Goal: Check status: Check status

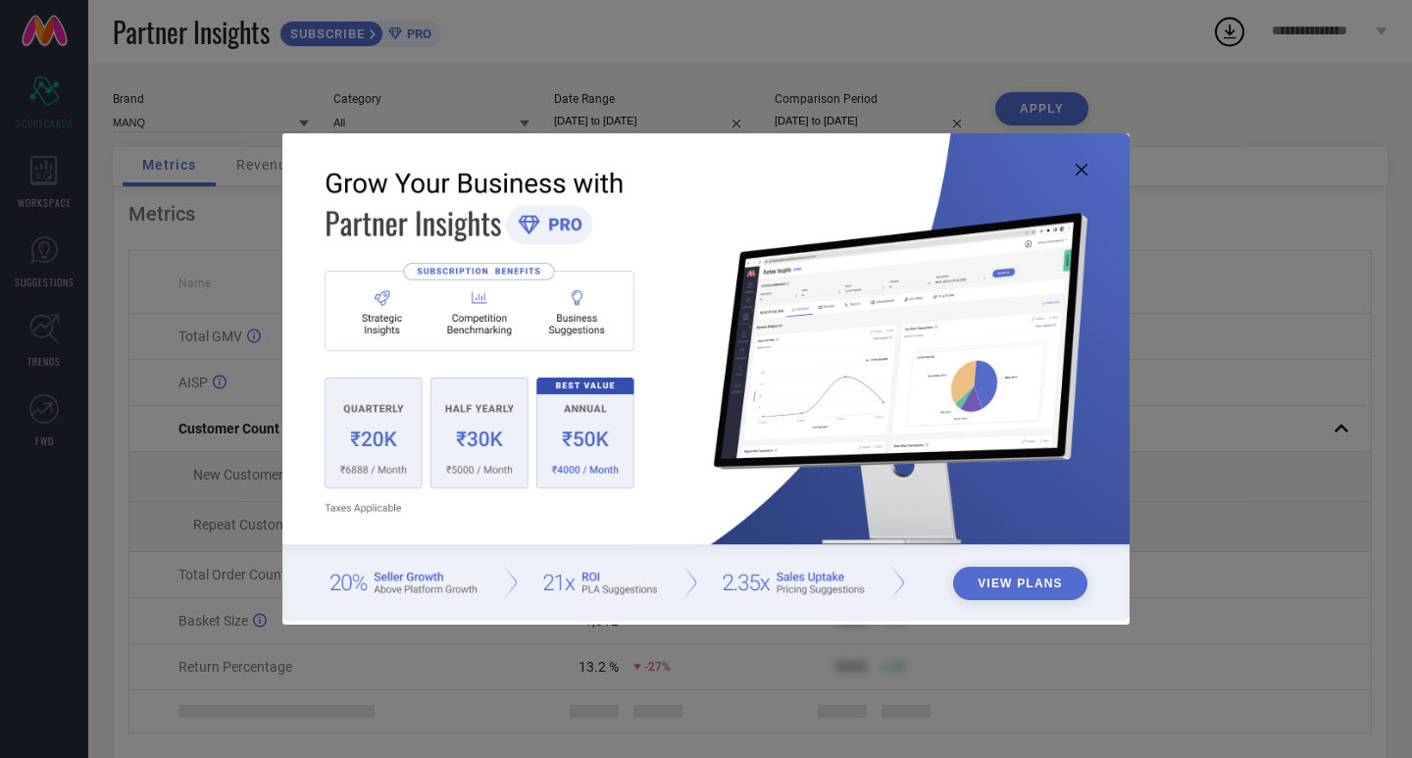
click at [1081, 170] on icon at bounding box center [1081, 170] width 12 height 12
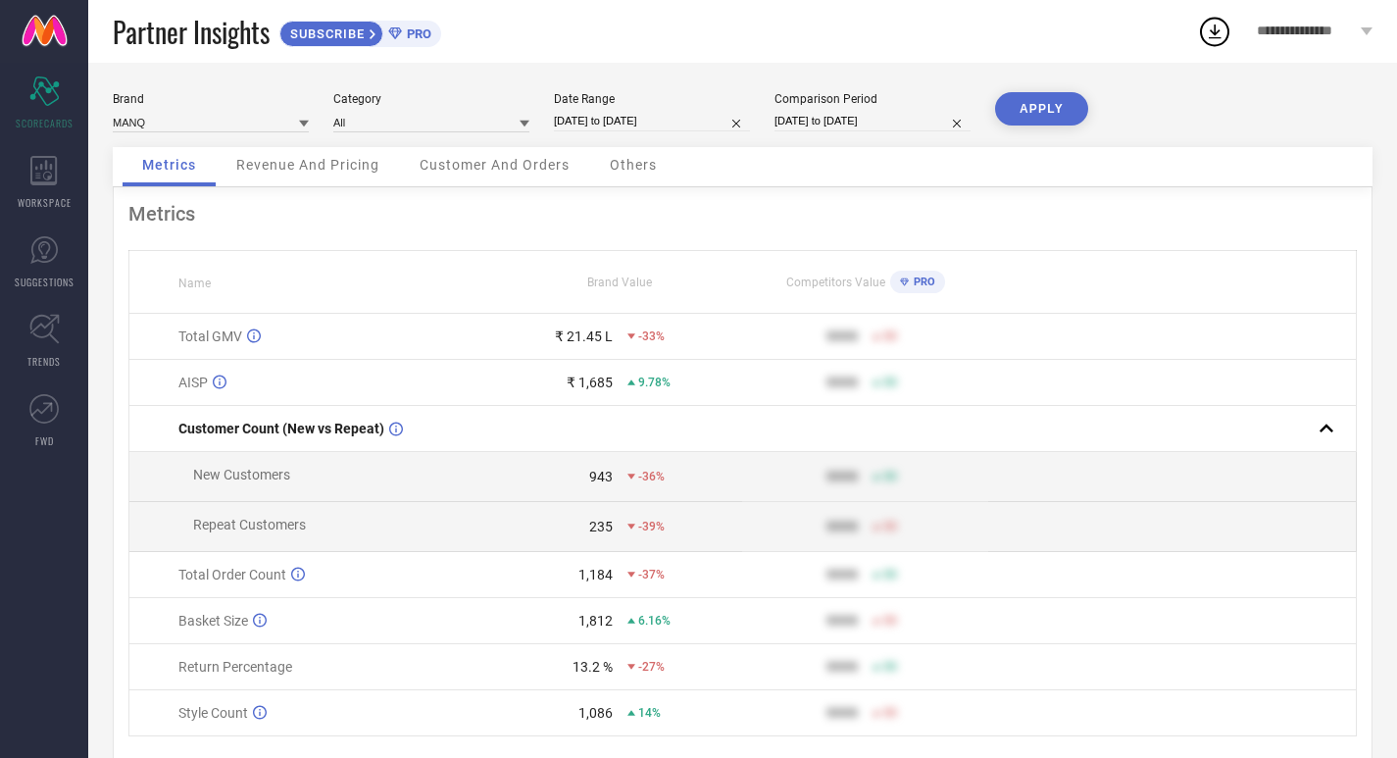
select select "8"
select select "2025"
select select "9"
select select "2025"
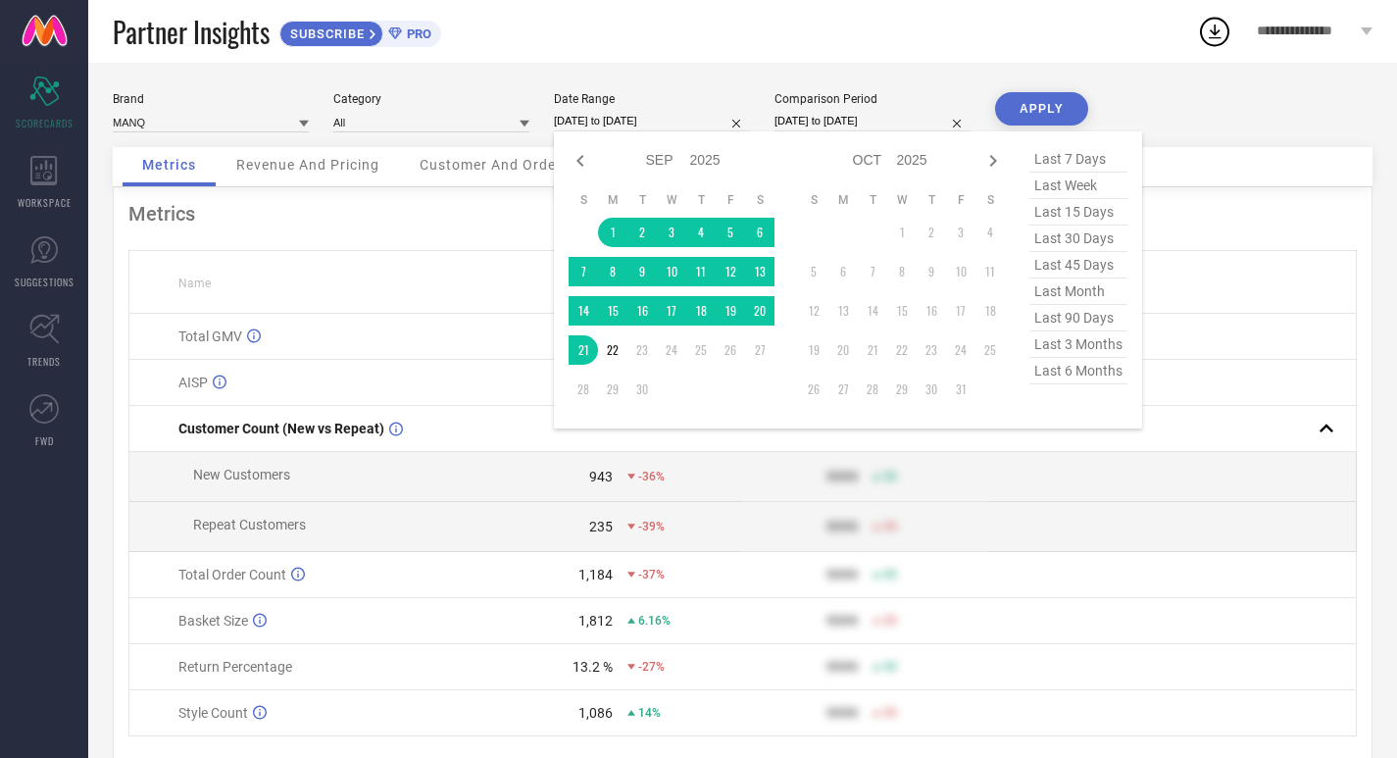
click at [689, 116] on input "[DATE] to [DATE]" at bounding box center [652, 121] width 196 height 21
click at [609, 230] on td "1" at bounding box center [612, 232] width 29 height 29
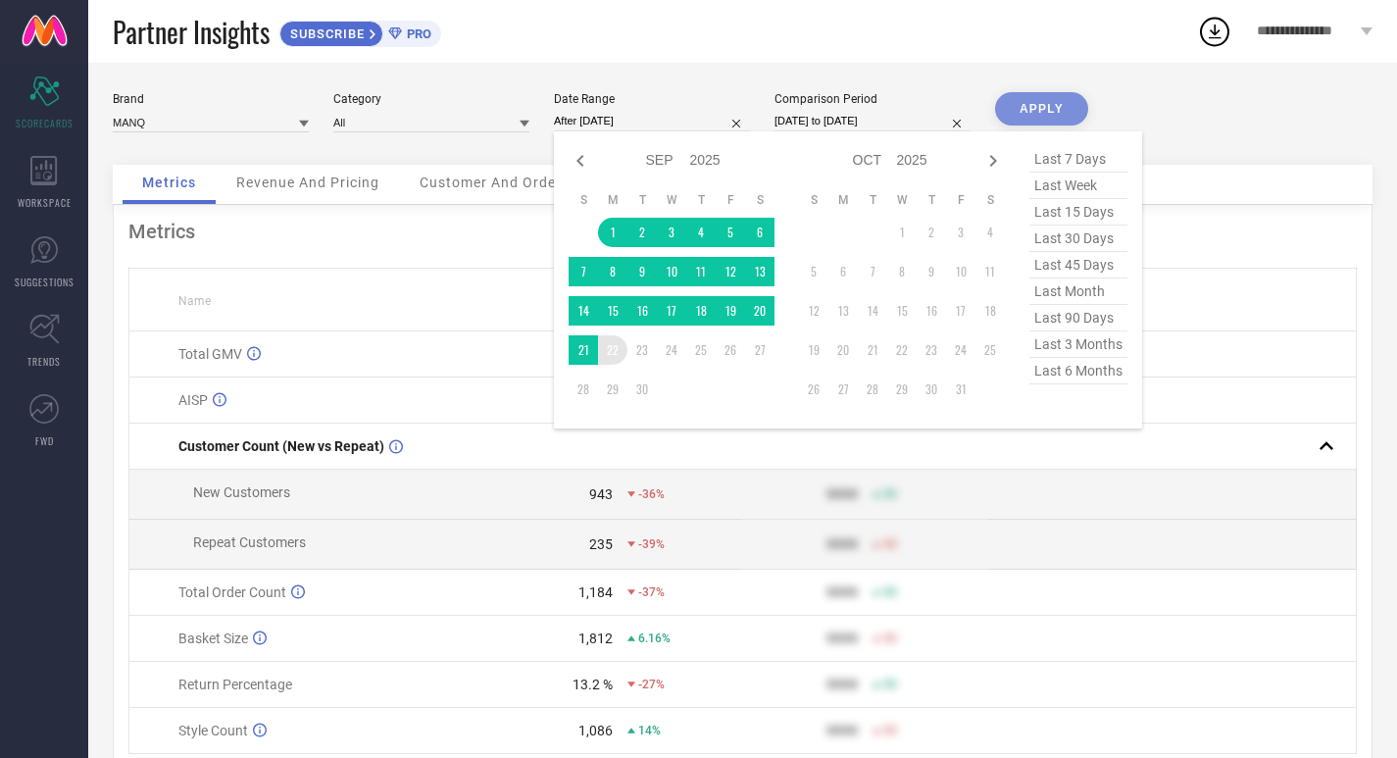
type input "[DATE] to [DATE]"
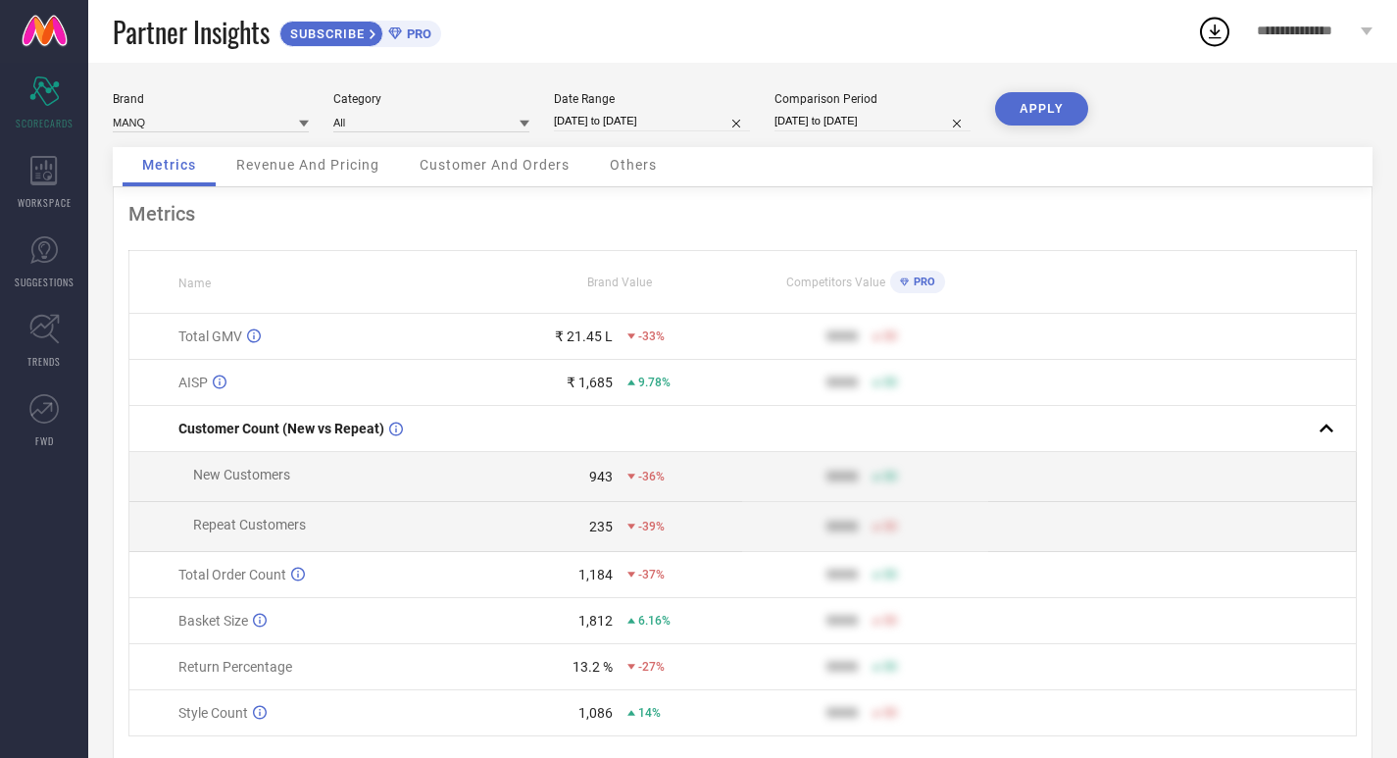
select select "8"
select select "2024"
select select "9"
select select "2024"
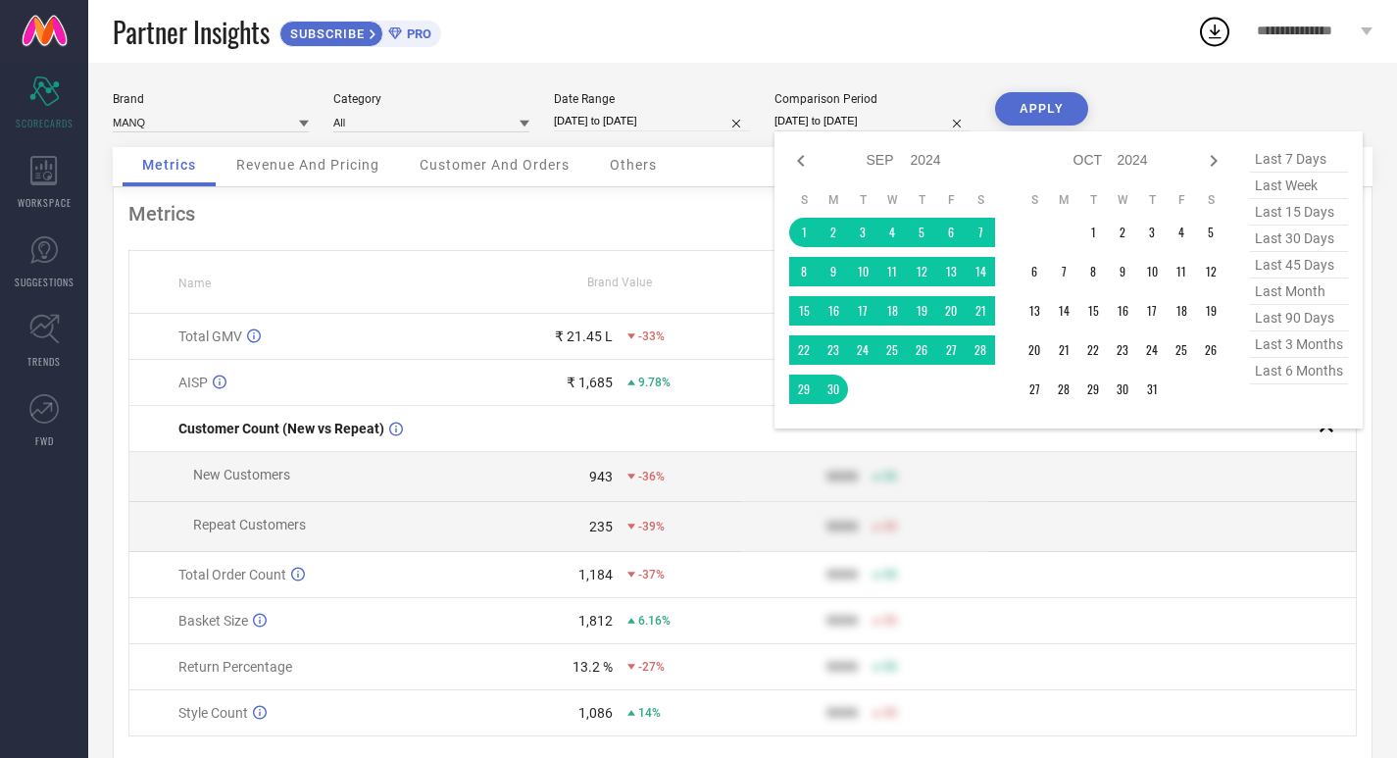
click at [863, 116] on input "[DATE] to [DATE]" at bounding box center [872, 121] width 196 height 21
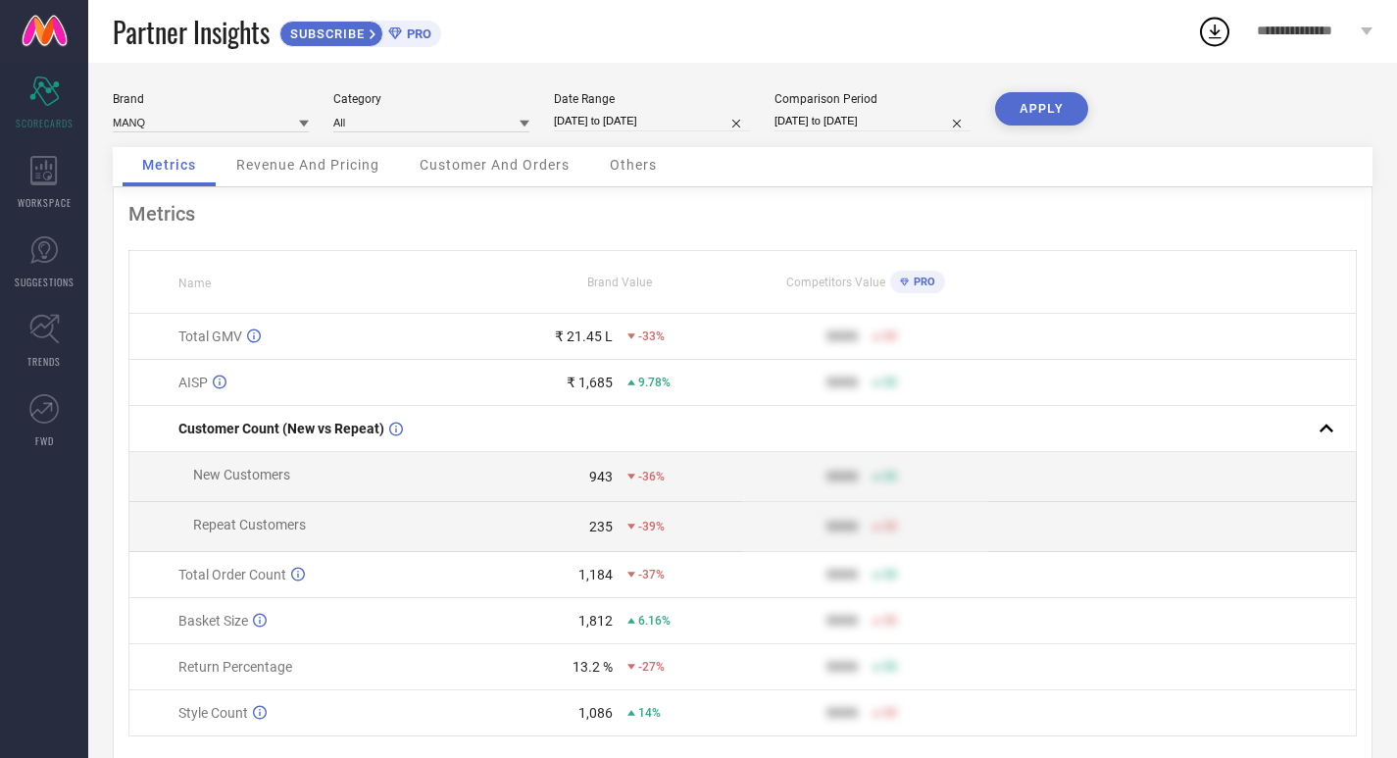
click at [1033, 51] on div "Partner Insights SUBSCRIBE PRO" at bounding box center [655, 31] width 1084 height 63
click at [1030, 108] on button "APPLY" at bounding box center [1041, 108] width 93 height 33
